Goal: Transaction & Acquisition: Book appointment/travel/reservation

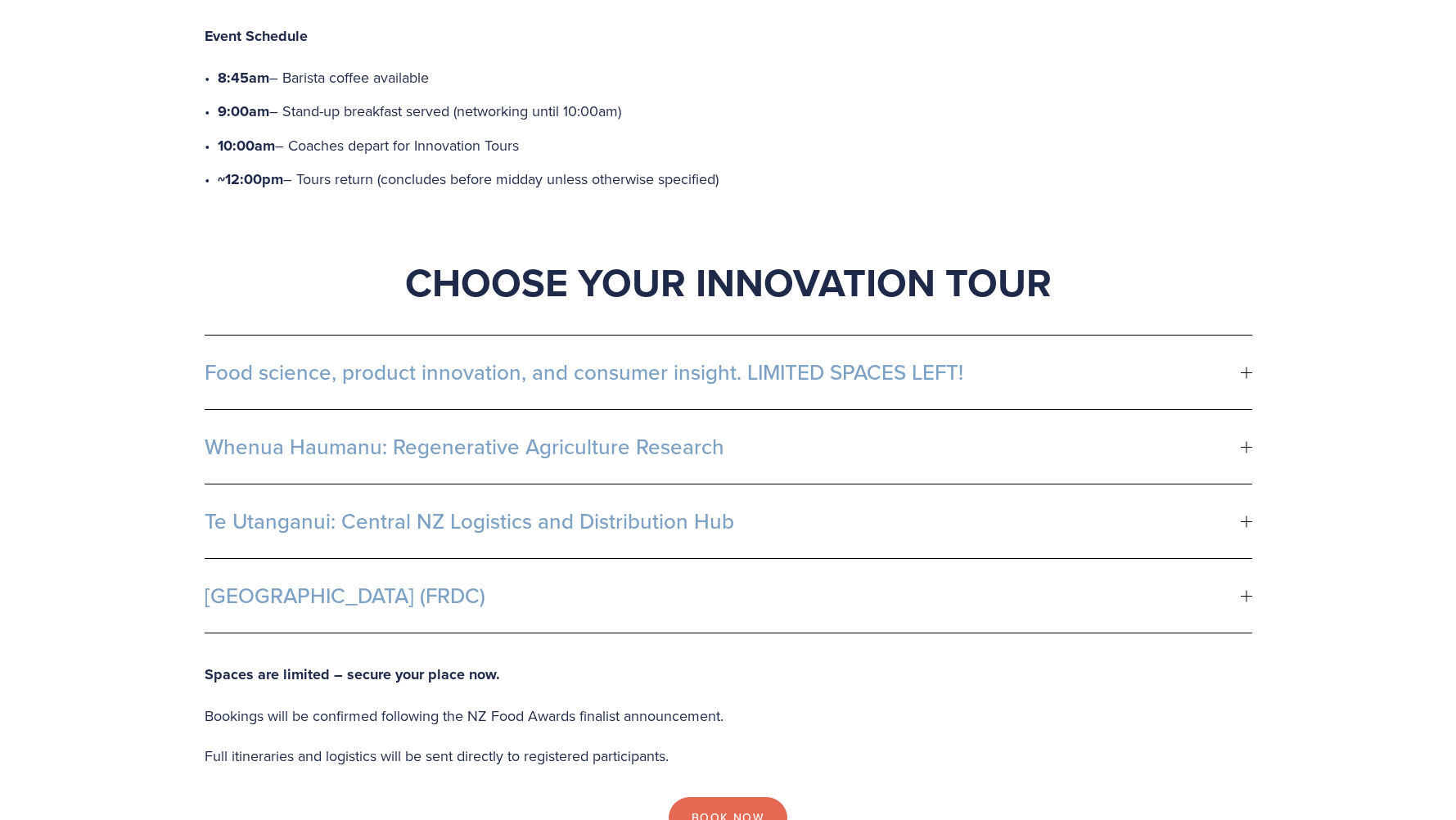
scroll to position [818, 0]
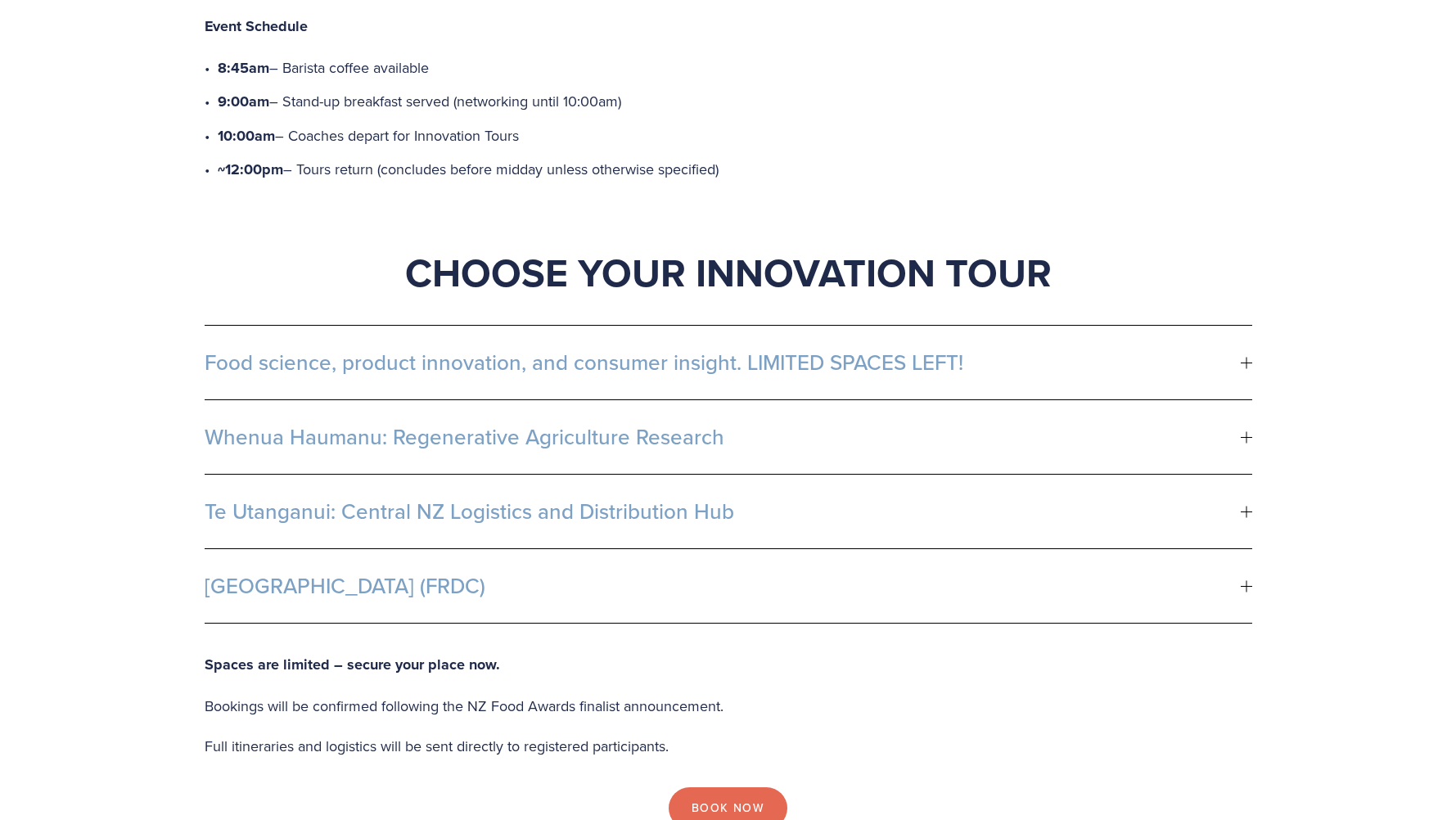
click at [1231, 351] on span "Food science, product innovation, and consumer insight. LIMITED SPACES LEFT!" at bounding box center [723, 362] width 1037 height 24
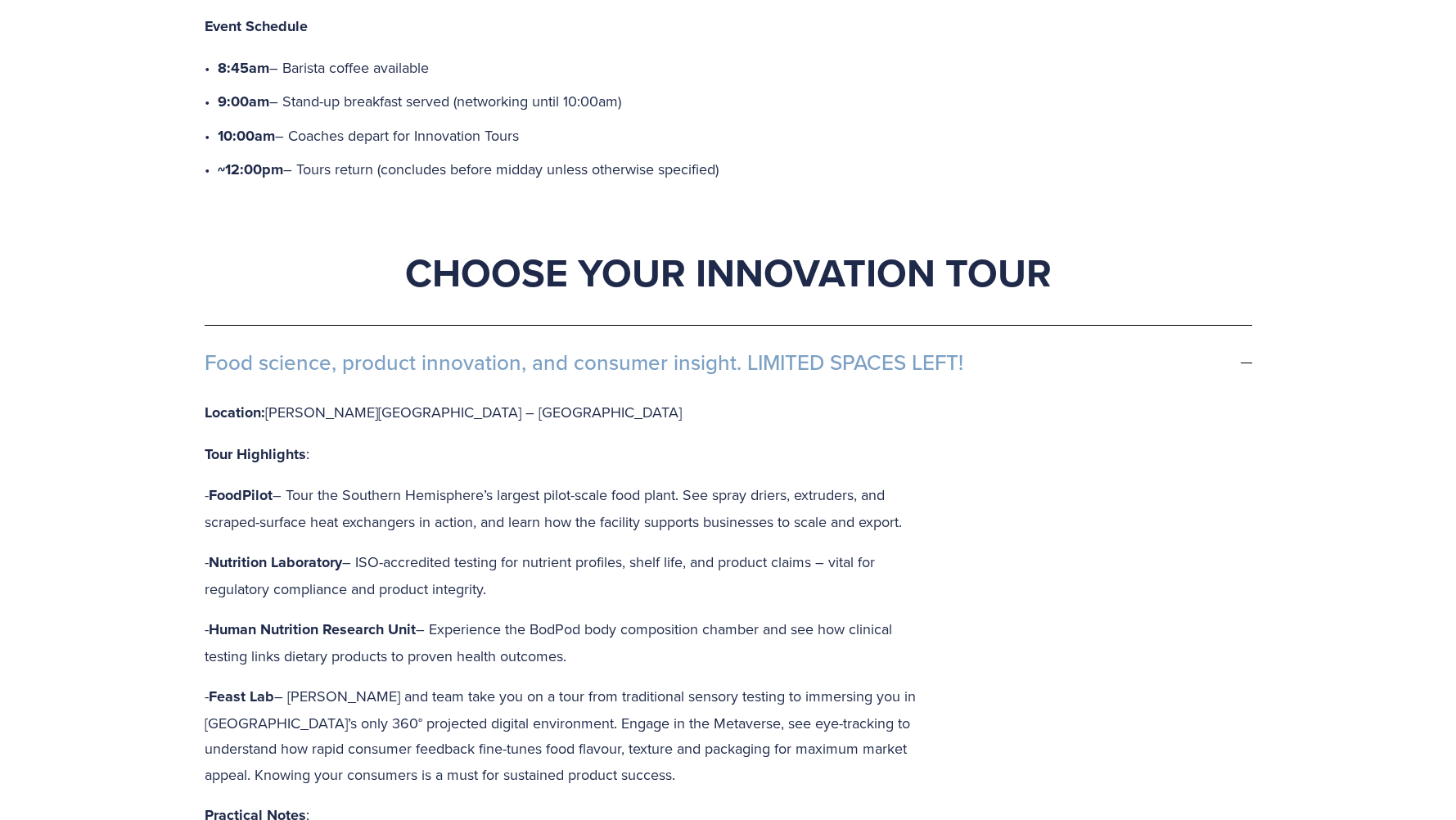
click at [1231, 351] on span "Food science, product innovation, and consumer insight. LIMITED SPACES LEFT!" at bounding box center [723, 362] width 1037 height 24
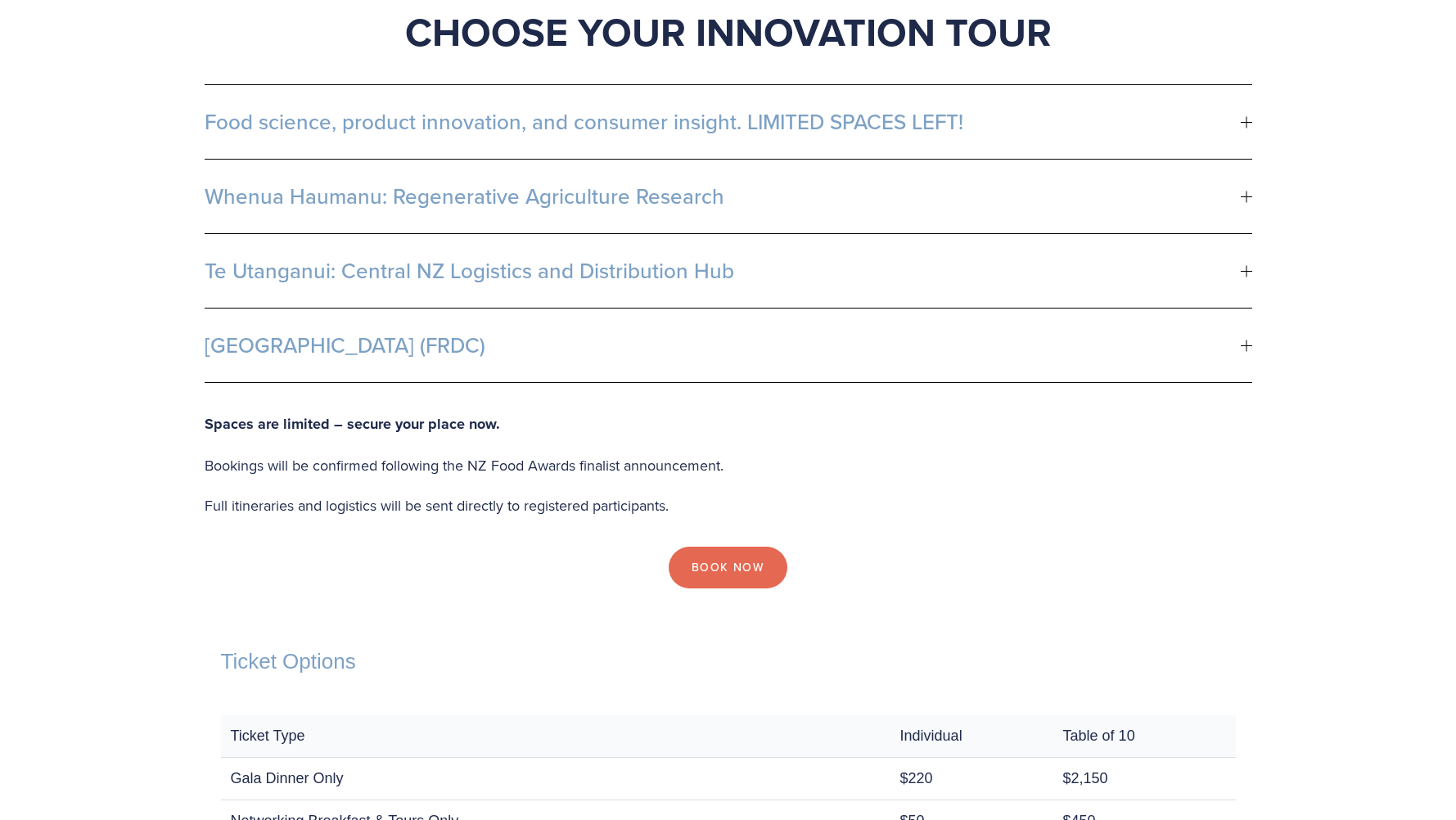
scroll to position [1391, 0]
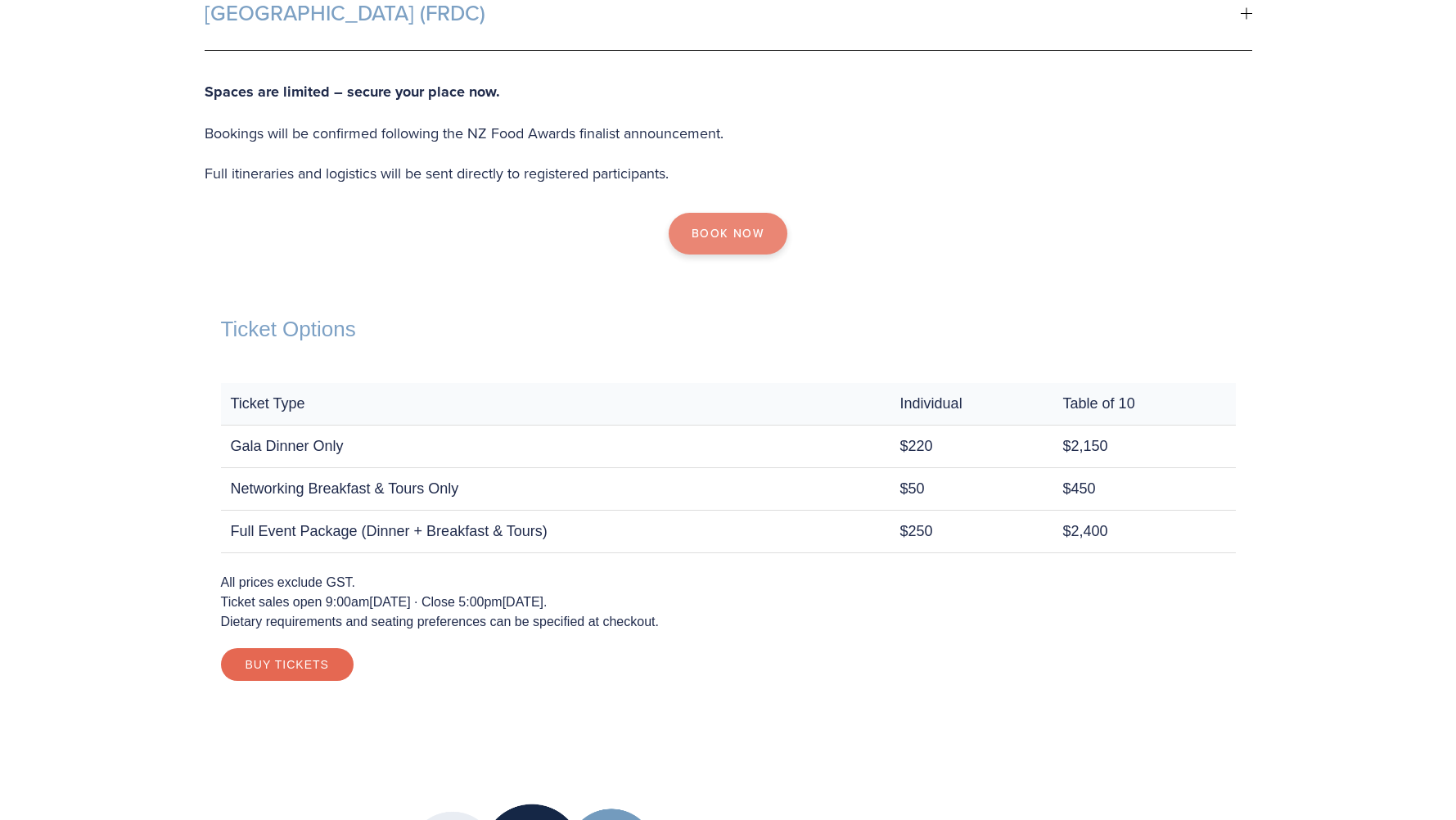
click at [737, 213] on link "Book Now" at bounding box center [728, 233] width 119 height 42
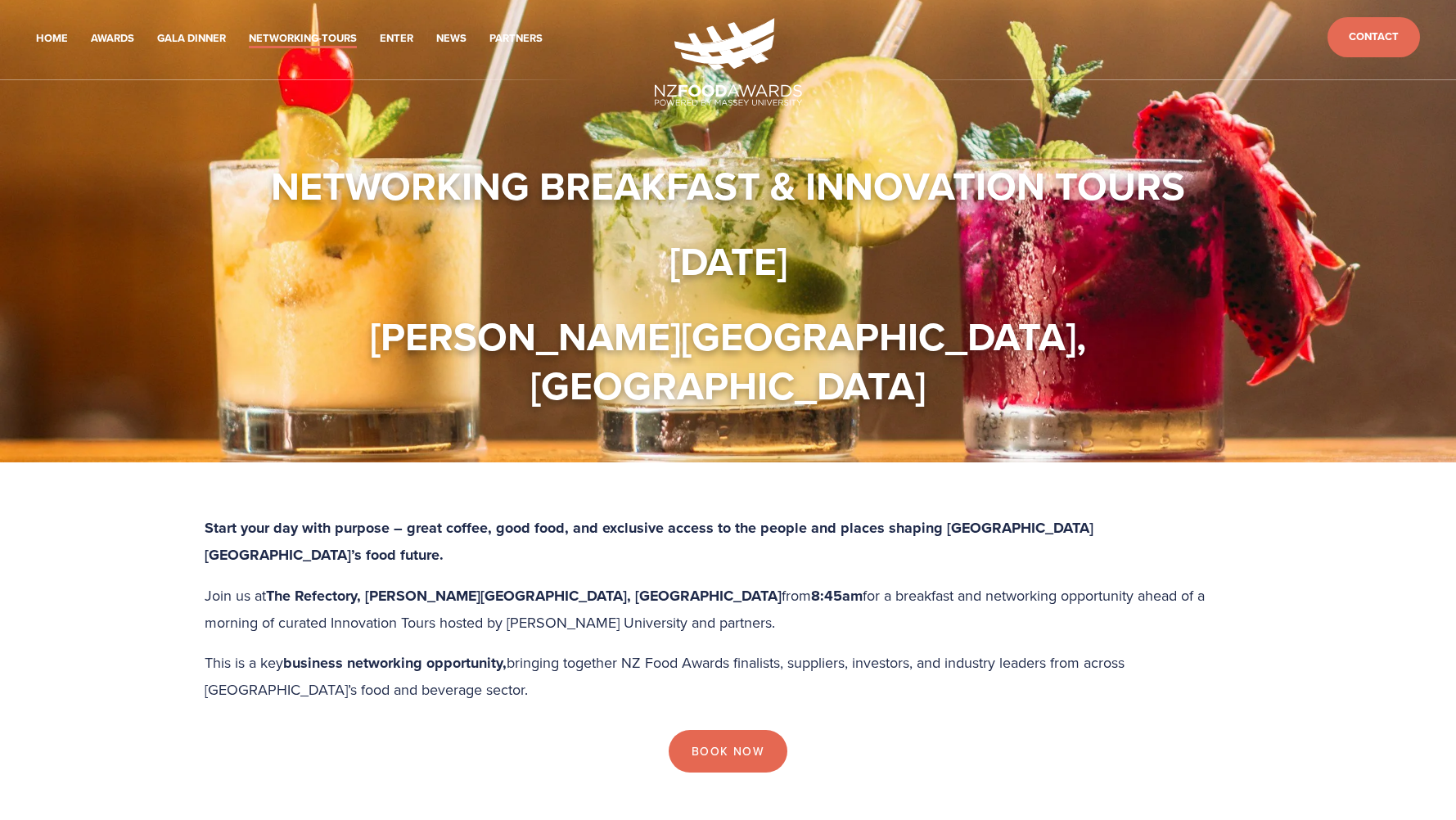
scroll to position [0, 0]
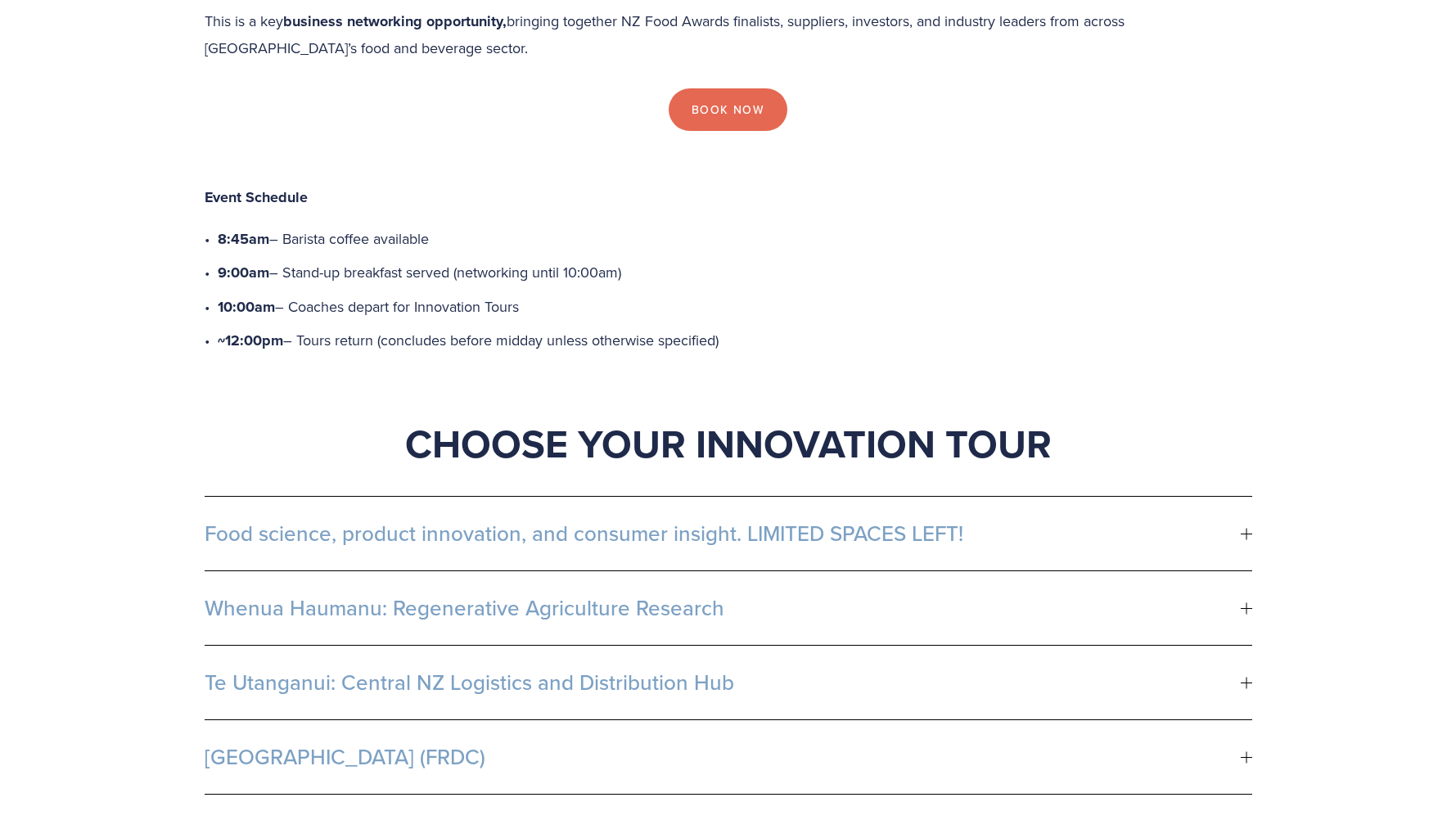
scroll to position [654, 0]
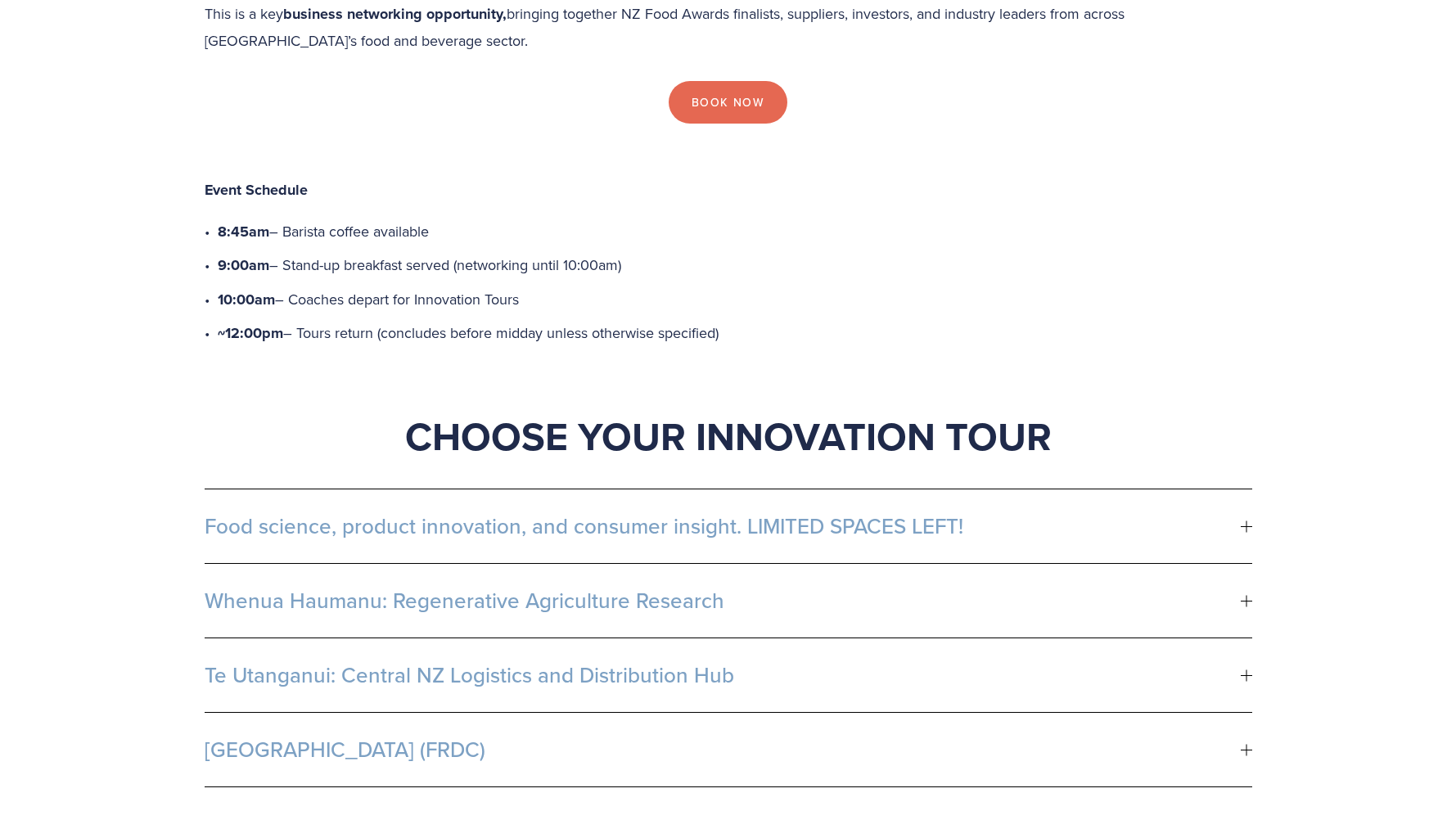
click at [939, 514] on span "Food science, product innovation, and consumer insight. LIMITED SPACES LEFT!" at bounding box center [723, 525] width 1037 height 24
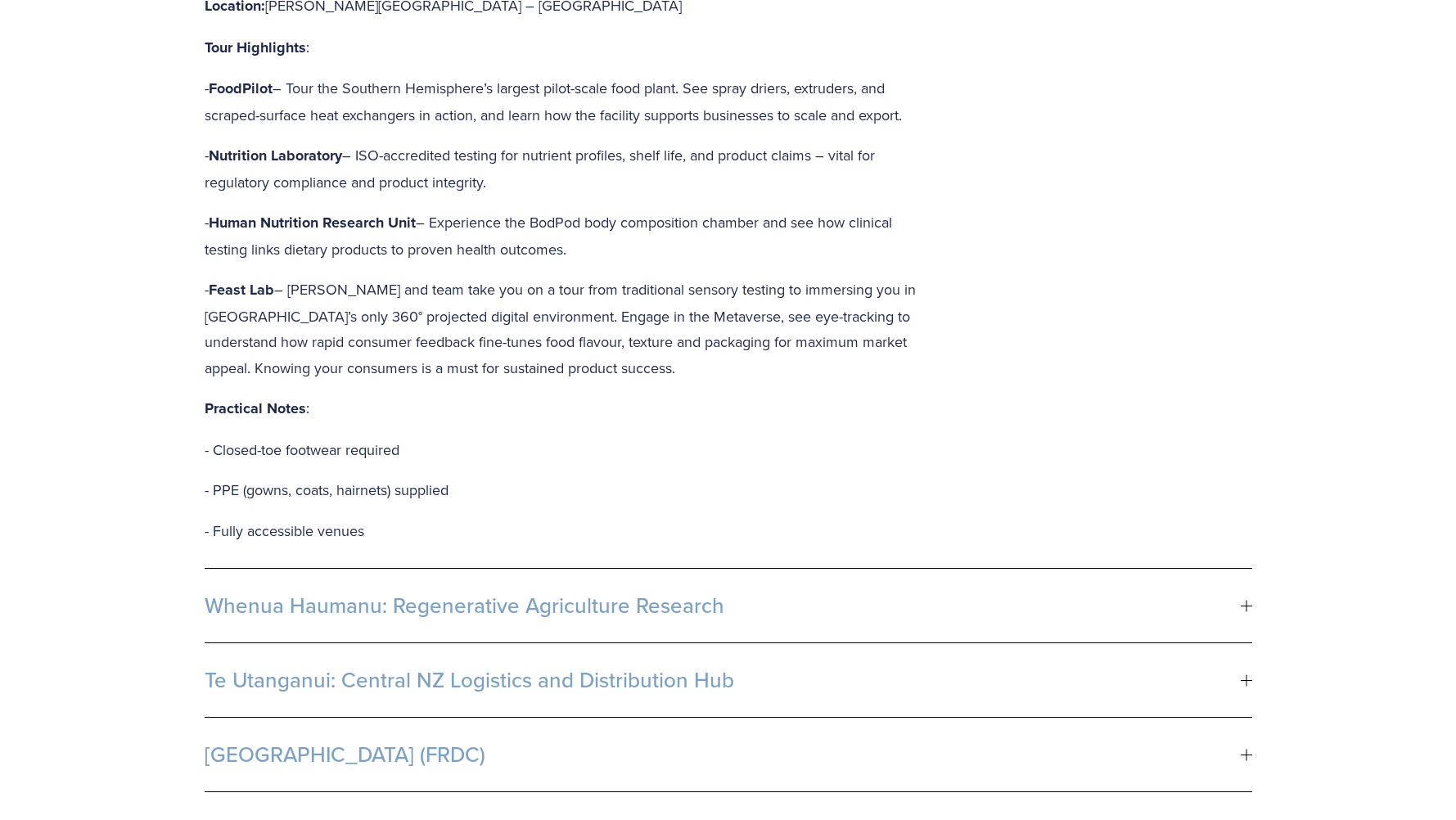
scroll to position [1309, 0]
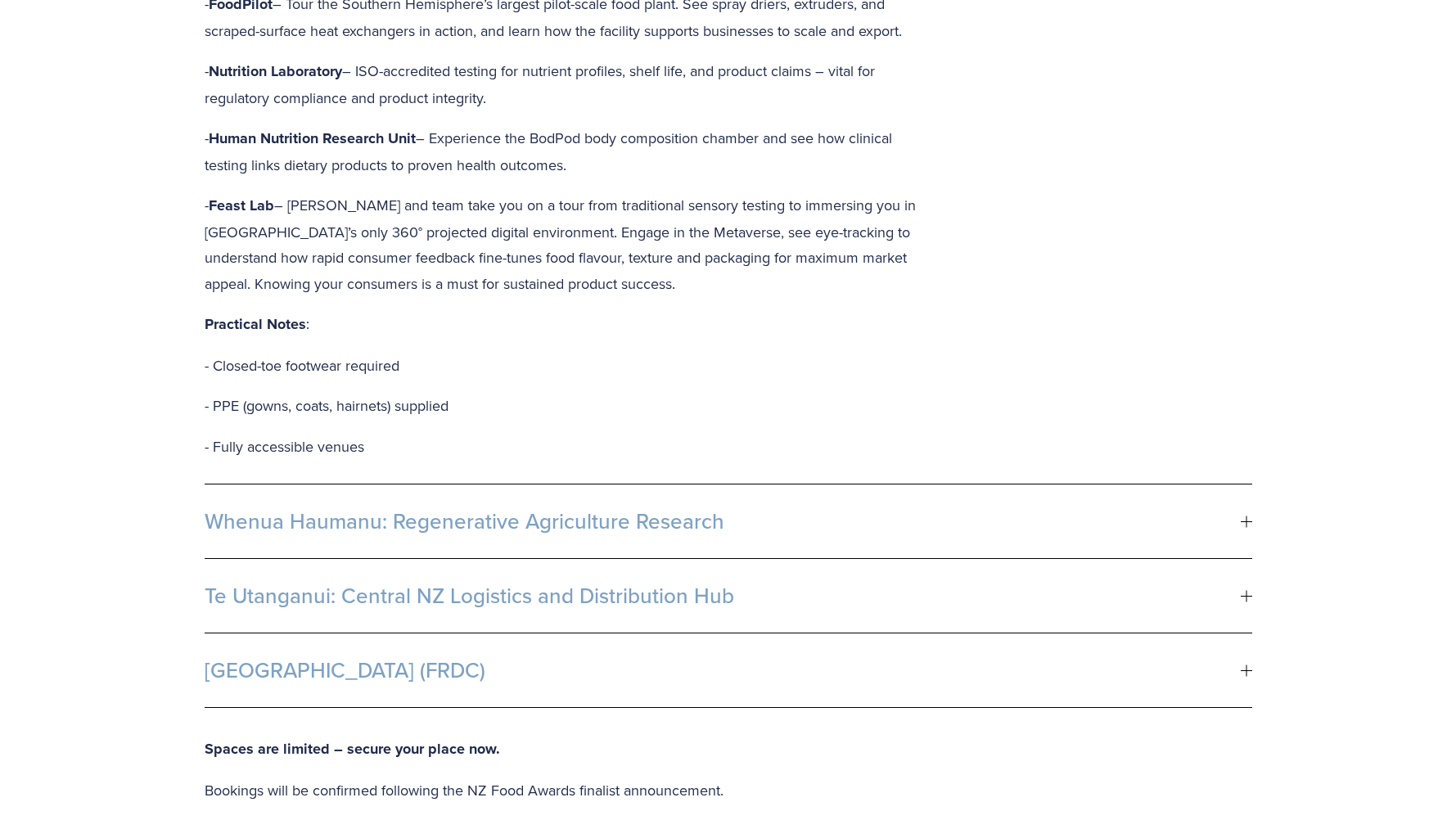
click at [939, 509] on span "Whenua Haumanu: Regenerative Agriculture Research" at bounding box center [723, 521] width 1037 height 24
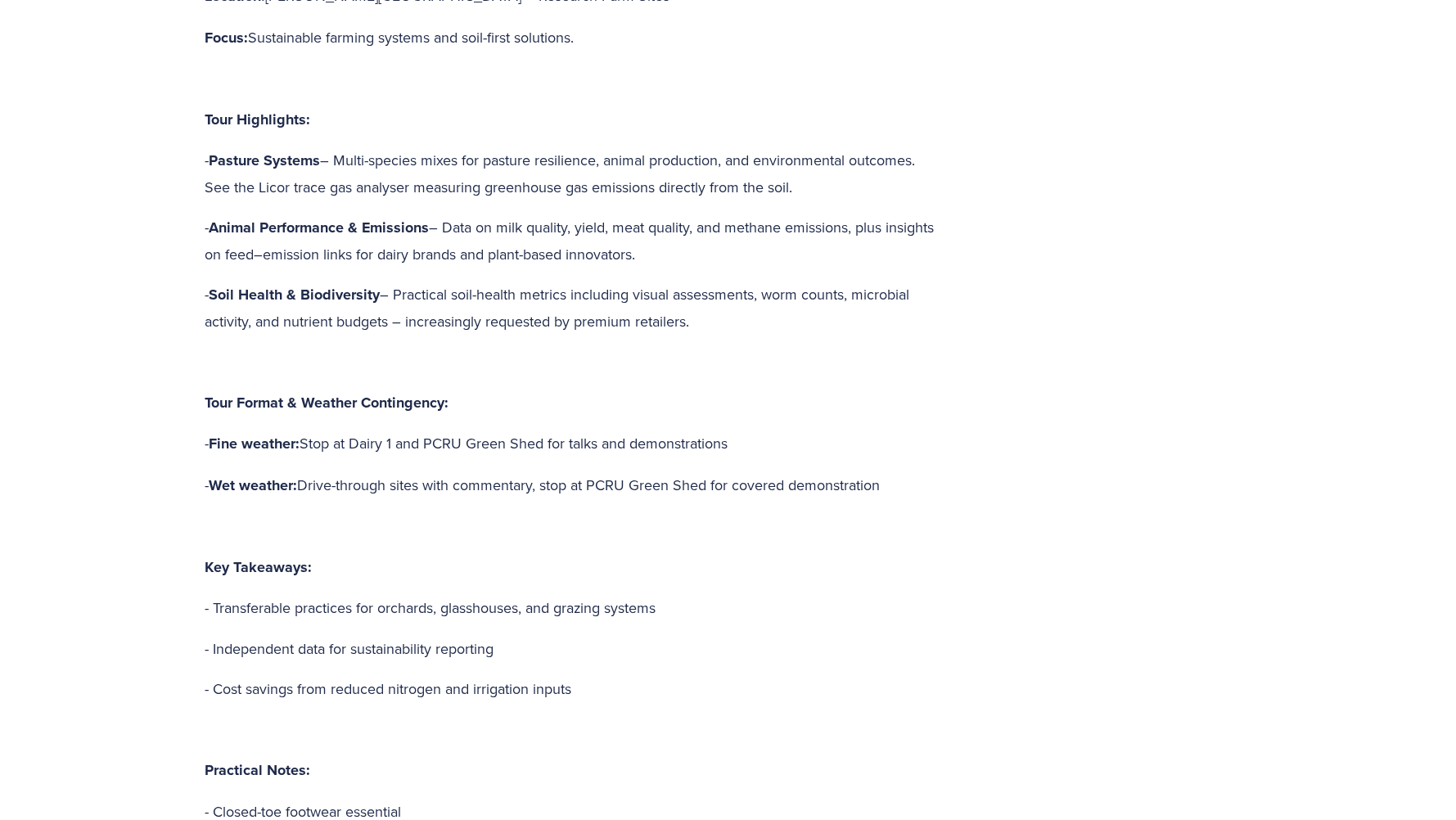
scroll to position [1800, 0]
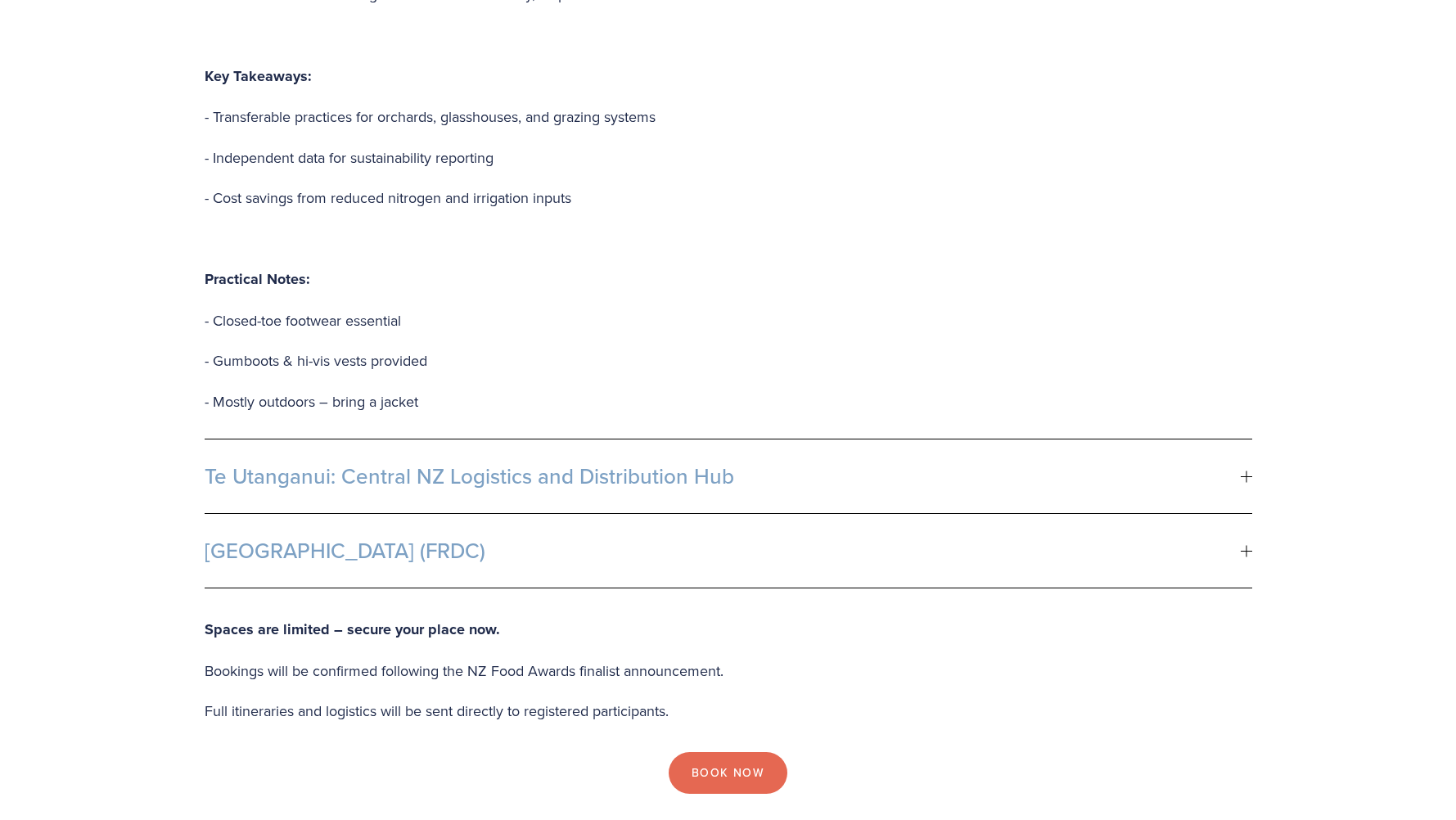
click at [921, 464] on span "Te Utanganui: Central NZ Logistics and Distribution Hub" at bounding box center [723, 476] width 1037 height 24
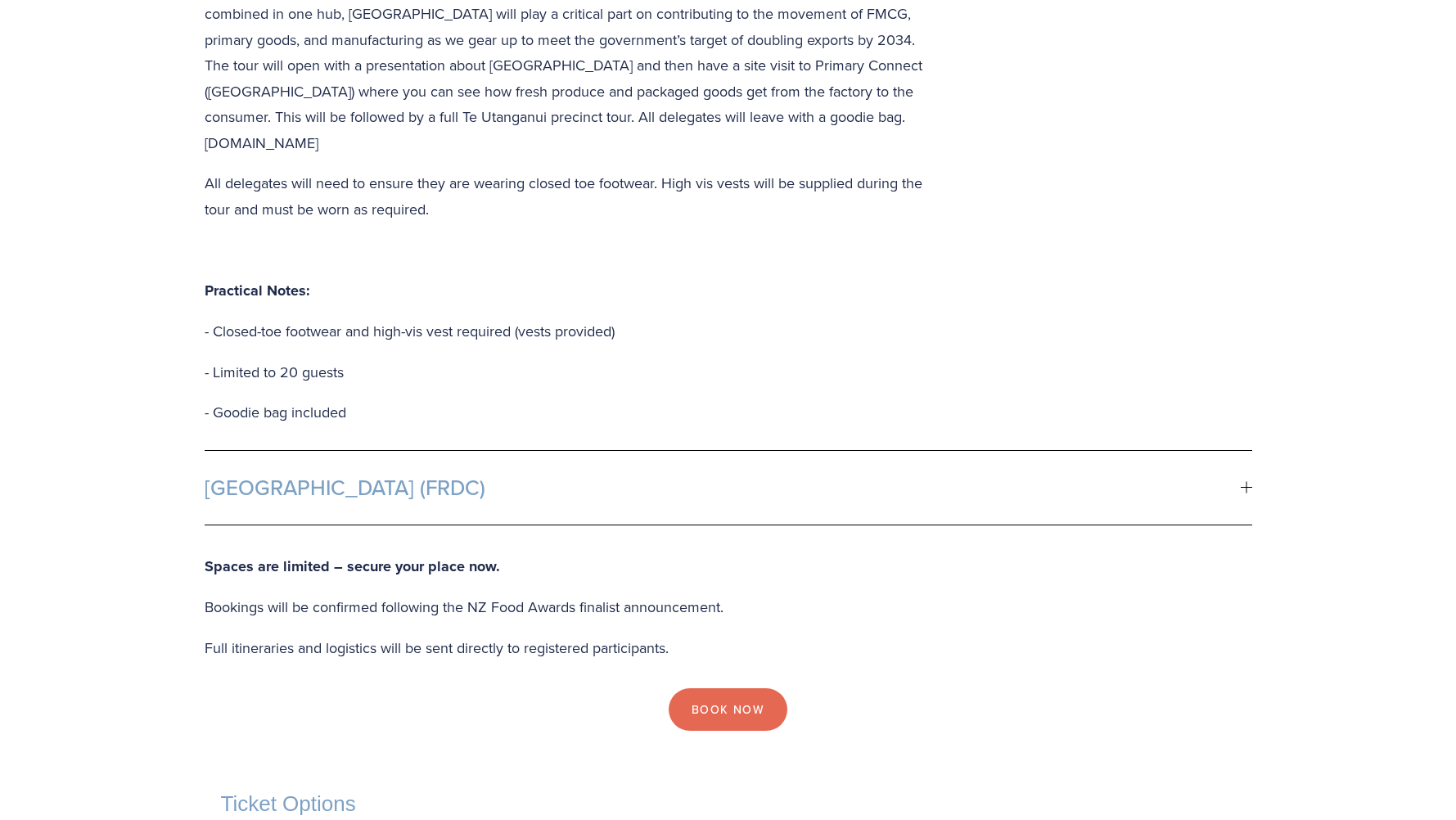
scroll to position [1472, 0]
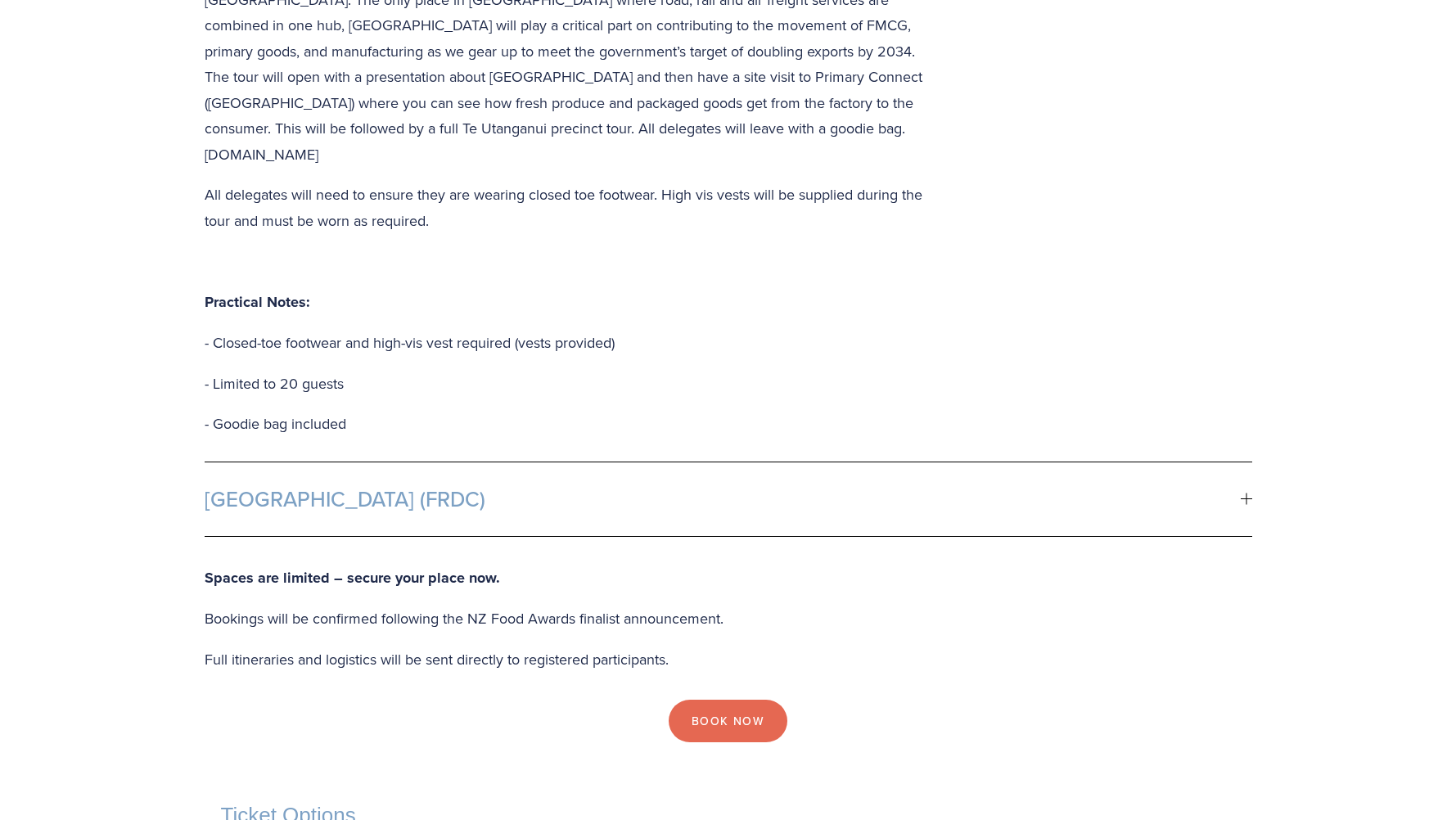
click at [920, 462] on button "[GEOGRAPHIC_DATA] (FRDC)" at bounding box center [728, 499] width 1048 height 74
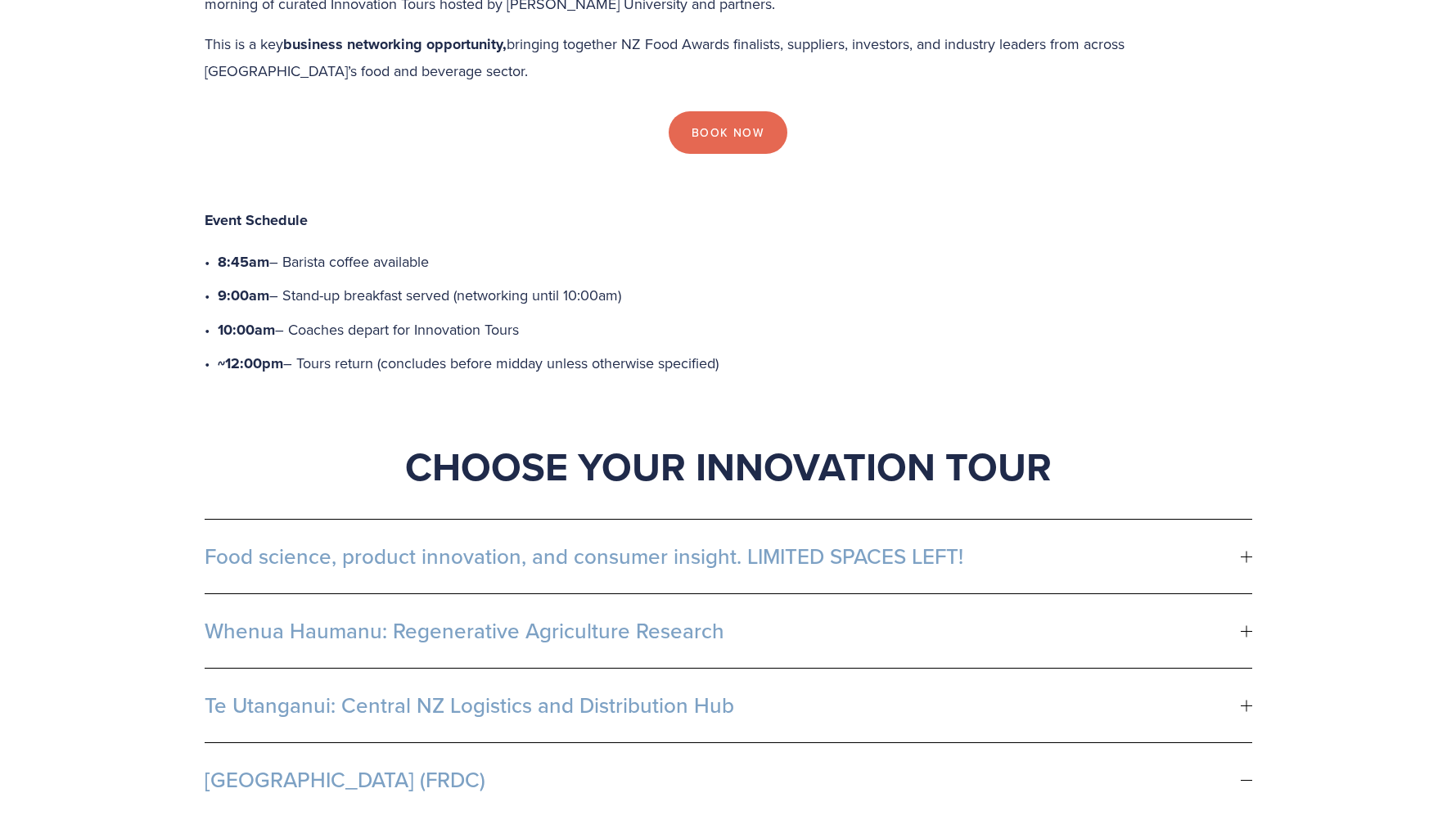
scroll to position [736, 0]
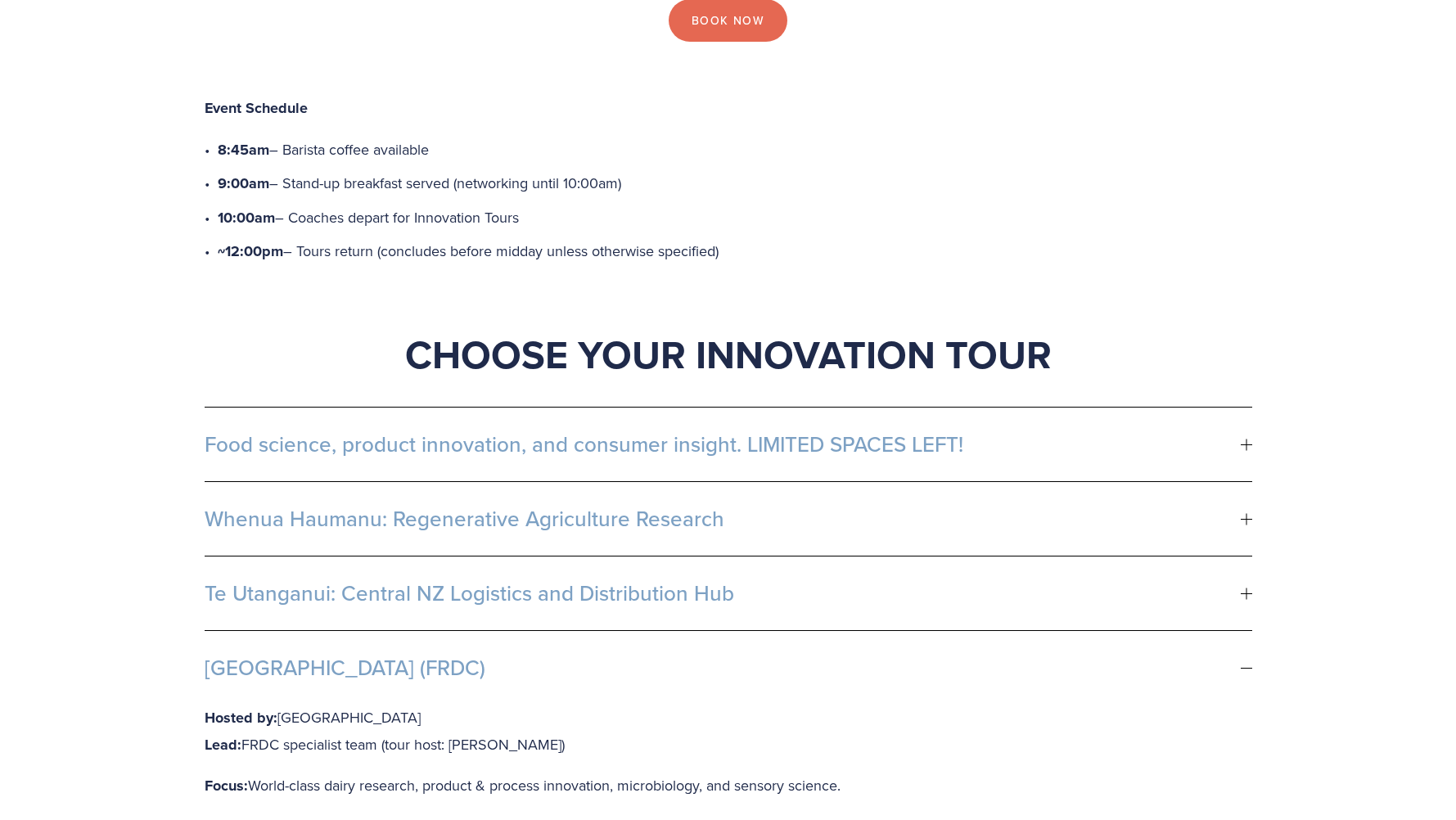
click at [1247, 662] on div at bounding box center [1247, 668] width 12 height 12
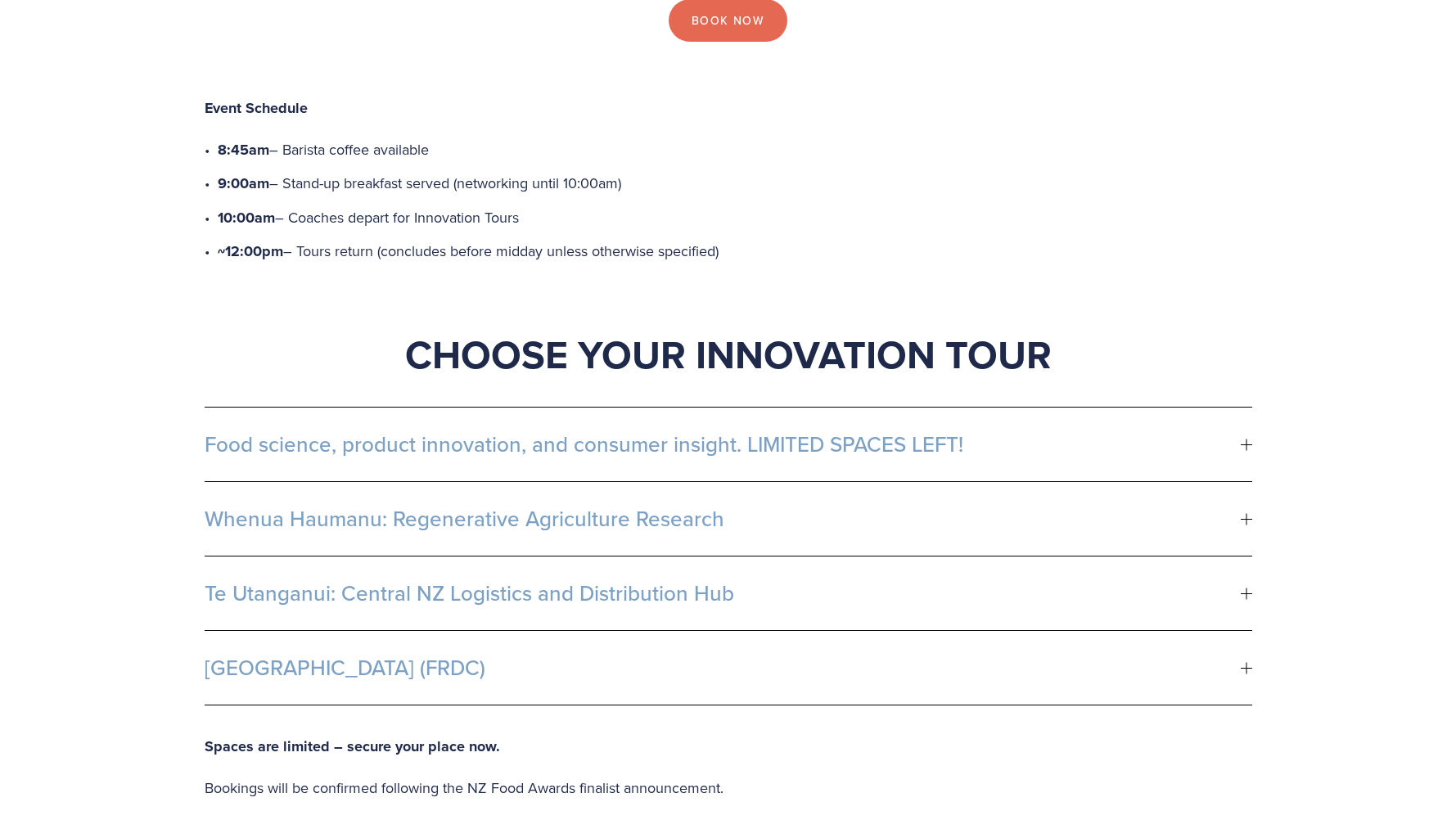
click at [1129, 407] on button "Food science, product innovation, and consumer insight. LIMITED SPACES LEFT!" at bounding box center [728, 444] width 1048 height 74
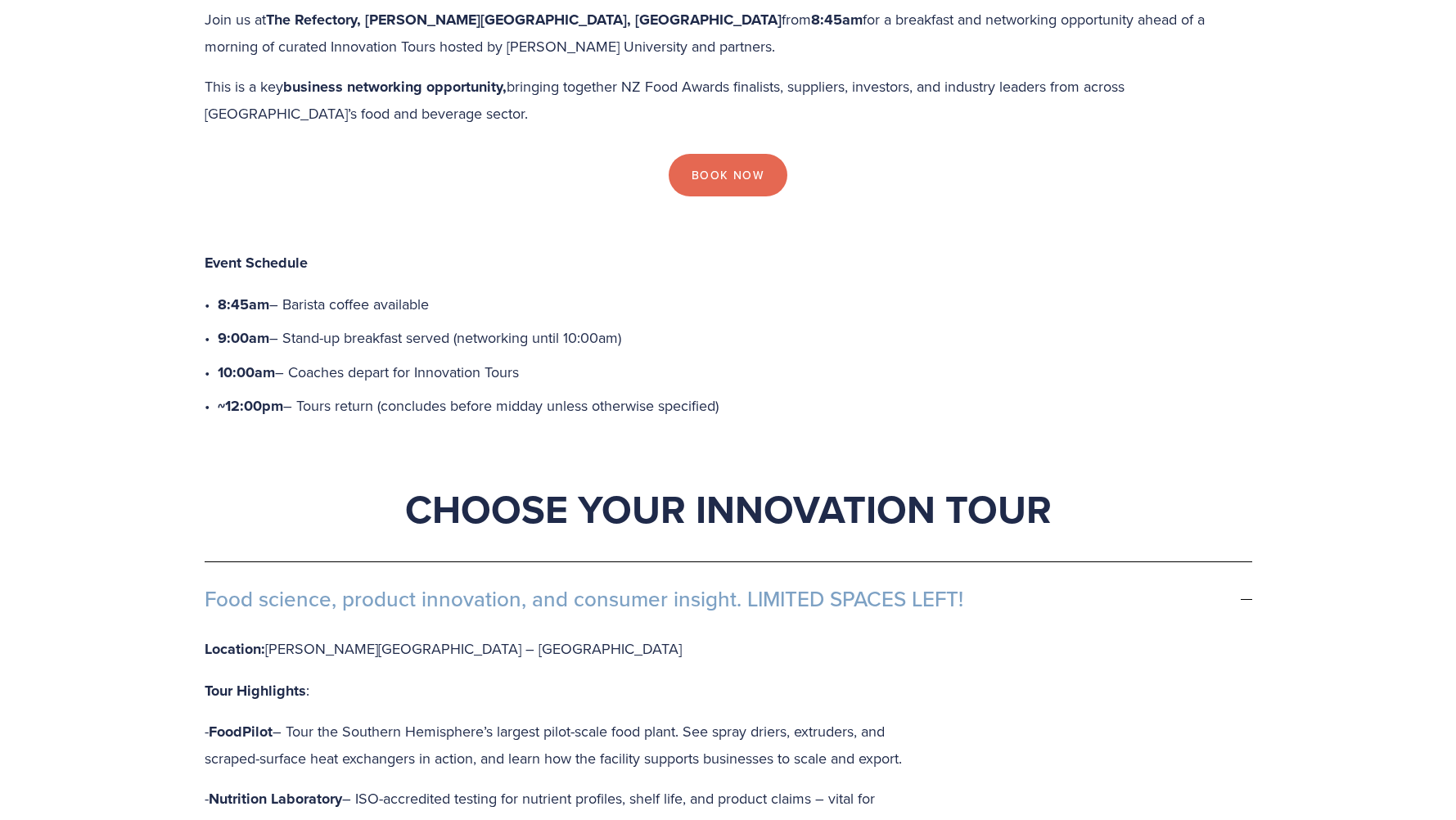
scroll to position [573, 0]
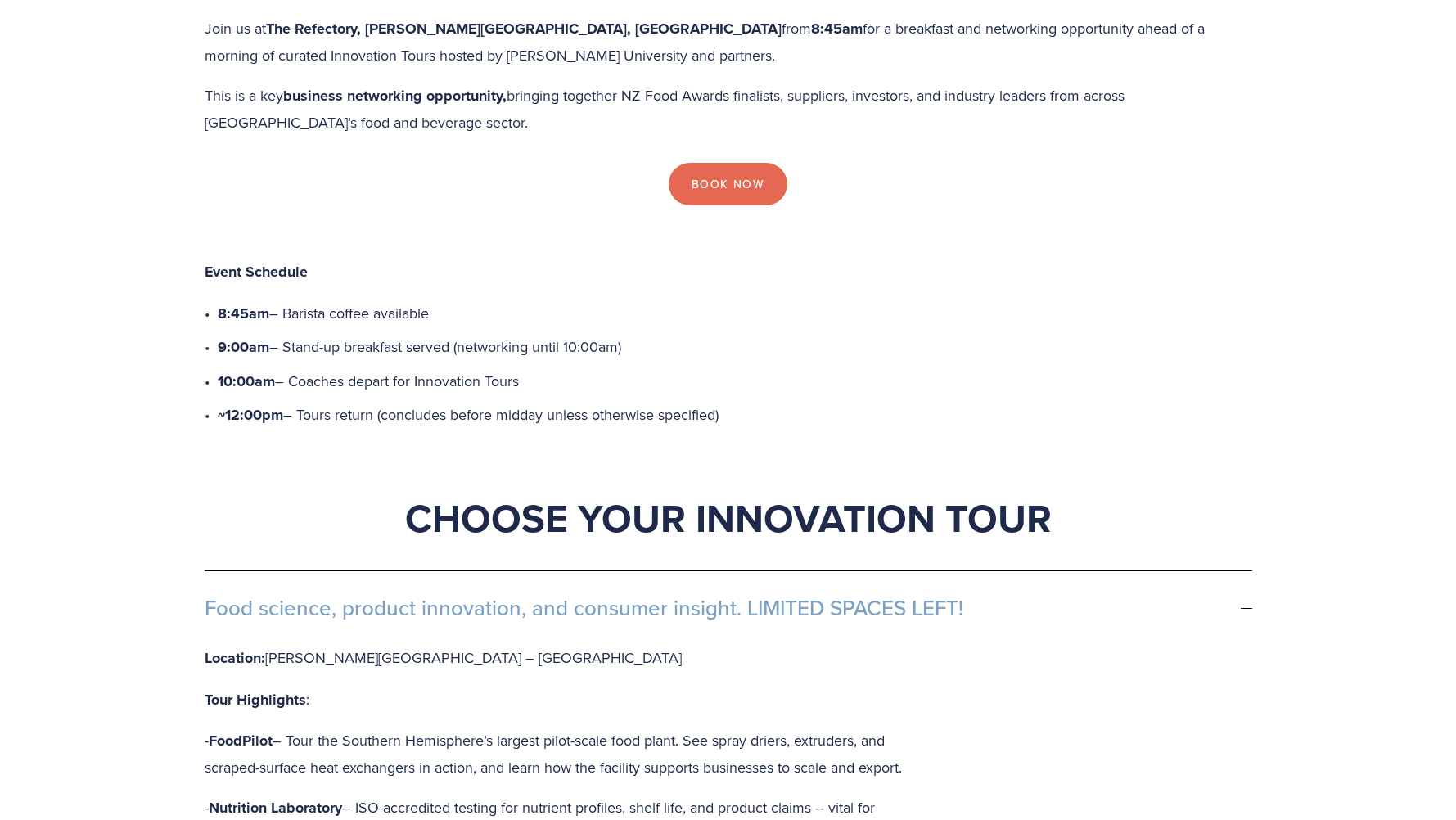
click at [1250, 602] on div at bounding box center [1247, 607] width 12 height 12
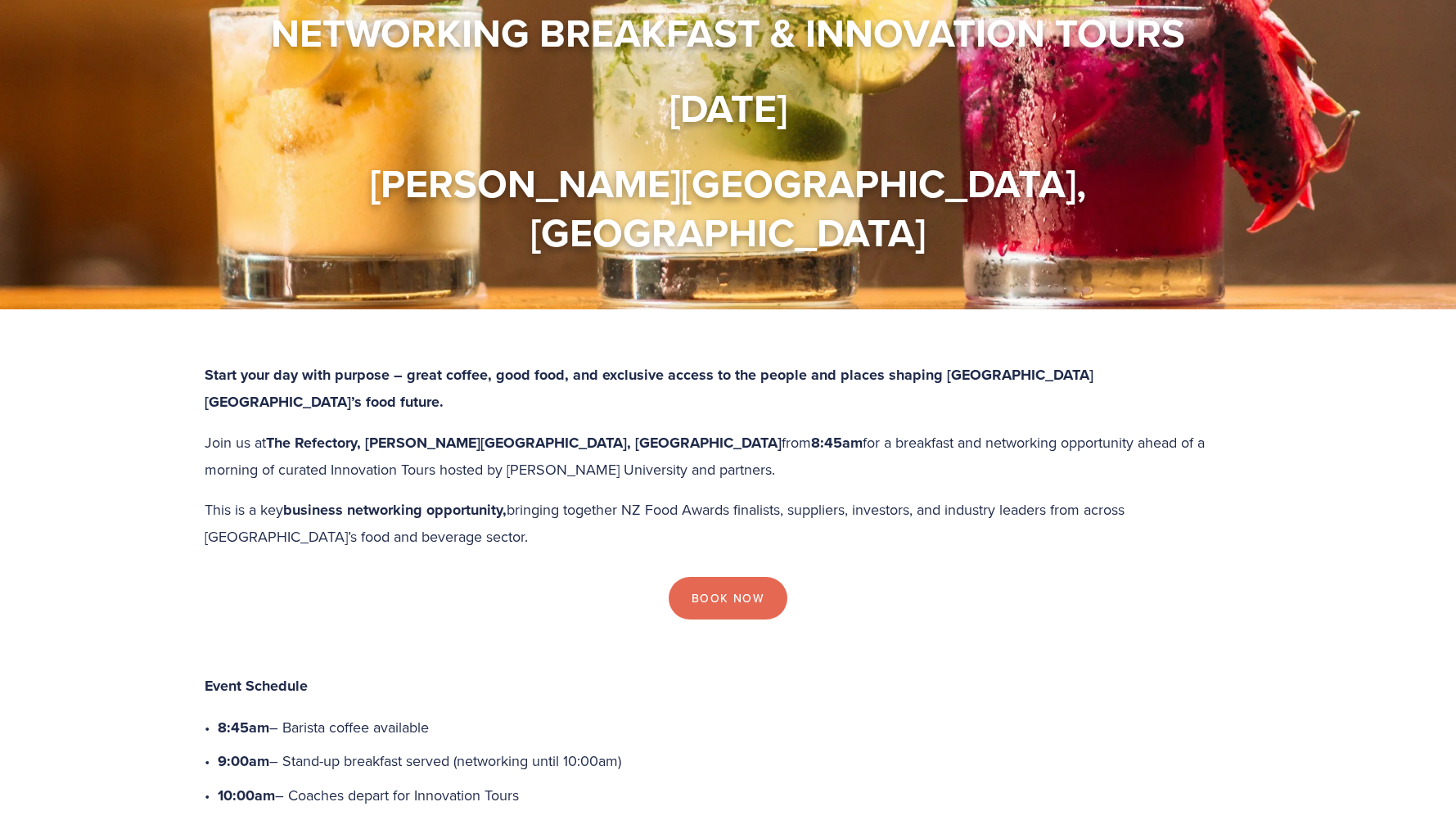
scroll to position [245, 0]
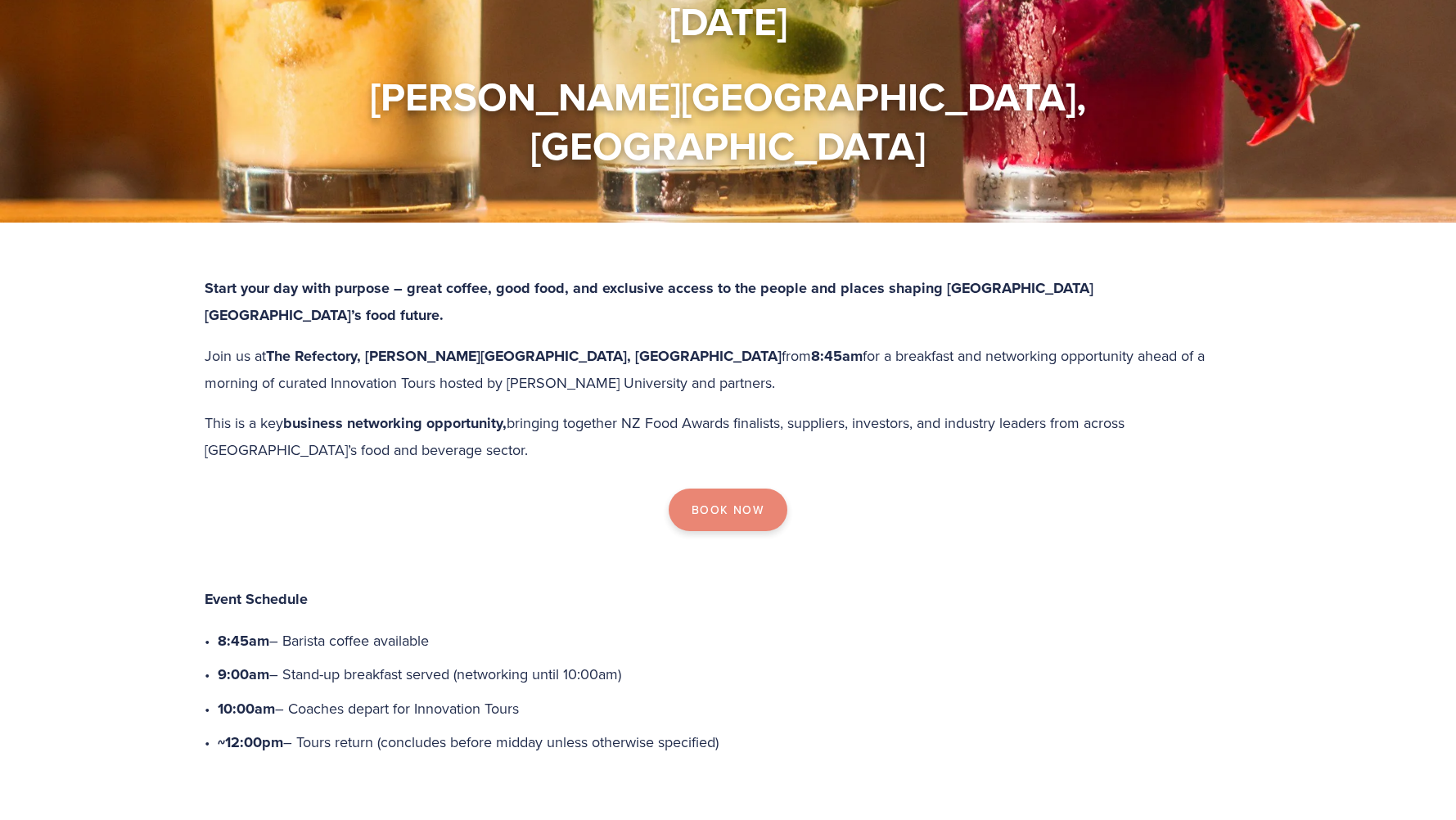
click at [737, 488] on link "Book Now" at bounding box center [728, 509] width 119 height 42
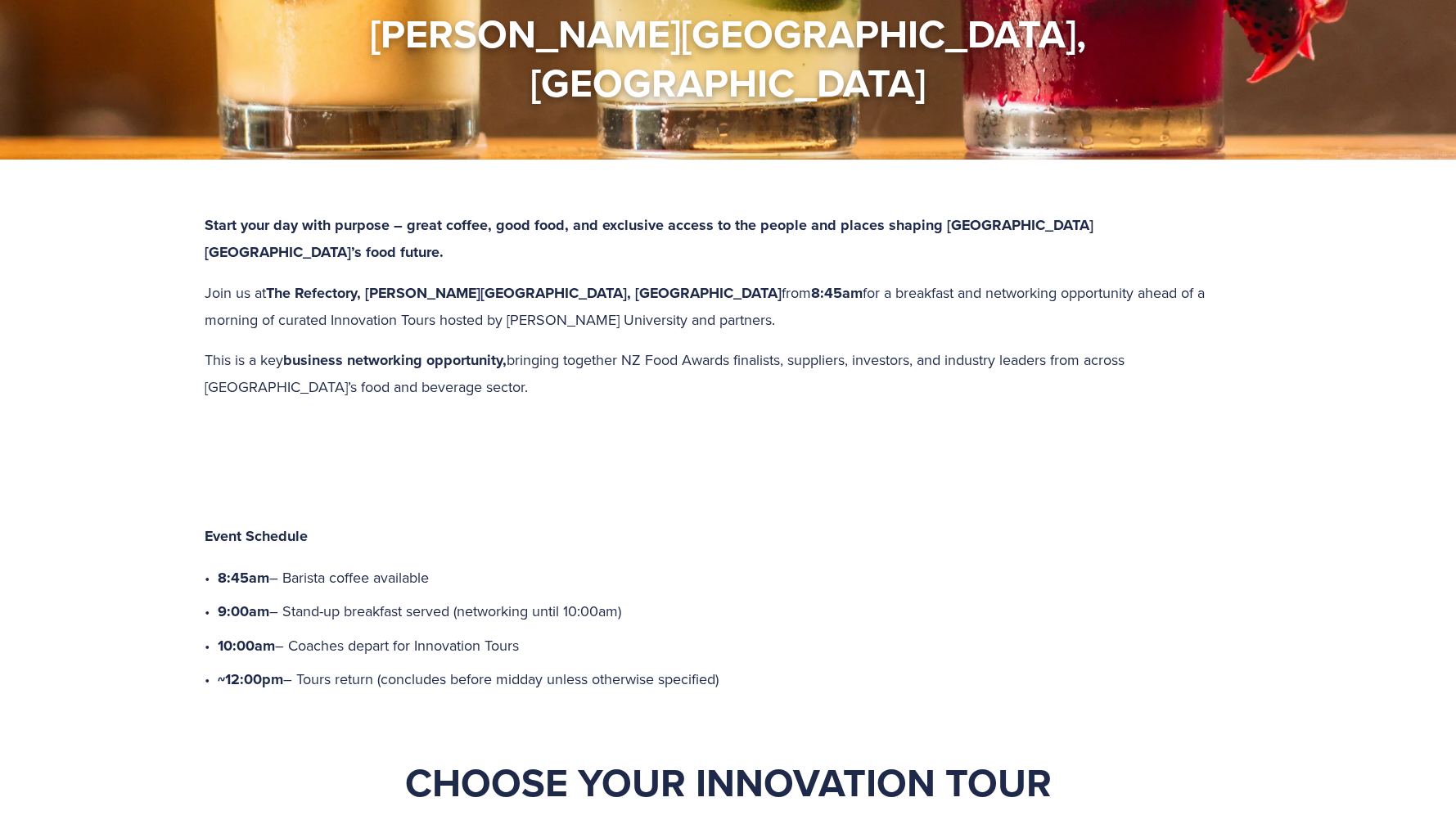
scroll to position [327, 0]
